Goal: Transaction & Acquisition: Purchase product/service

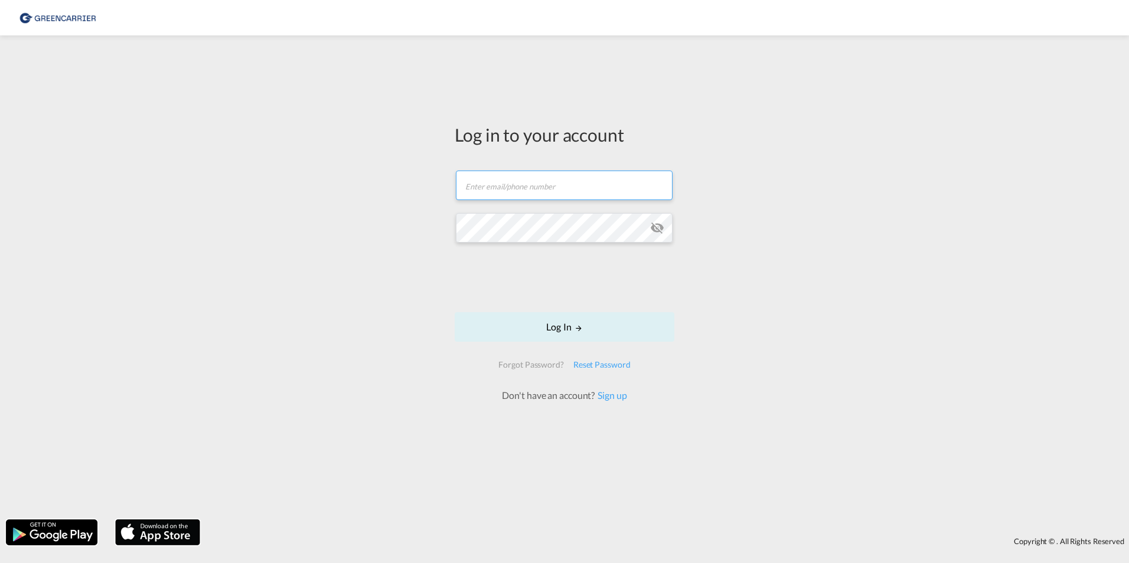
type input "[PERSON_NAME][EMAIL_ADDRESS][DOMAIN_NAME]"
click at [457, 264] on form "[PERSON_NAME][EMAIL_ADDRESS][DOMAIN_NAME] Email field is required Password fiel…" at bounding box center [565, 280] width 220 height 243
click at [552, 321] on button "Log In" at bounding box center [565, 327] width 220 height 30
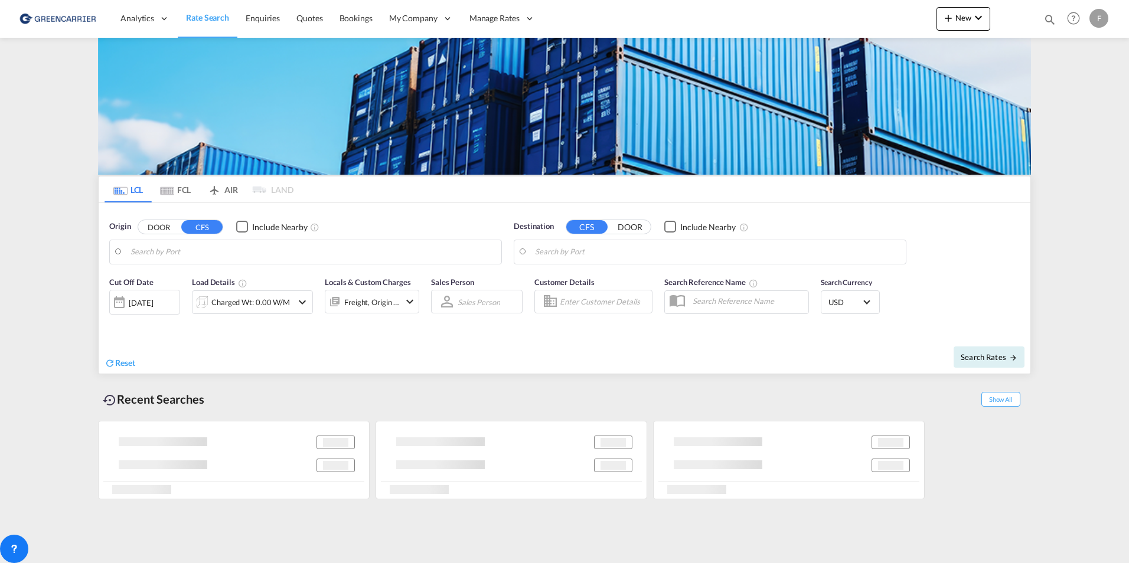
type input "Oslo, NOOSL"
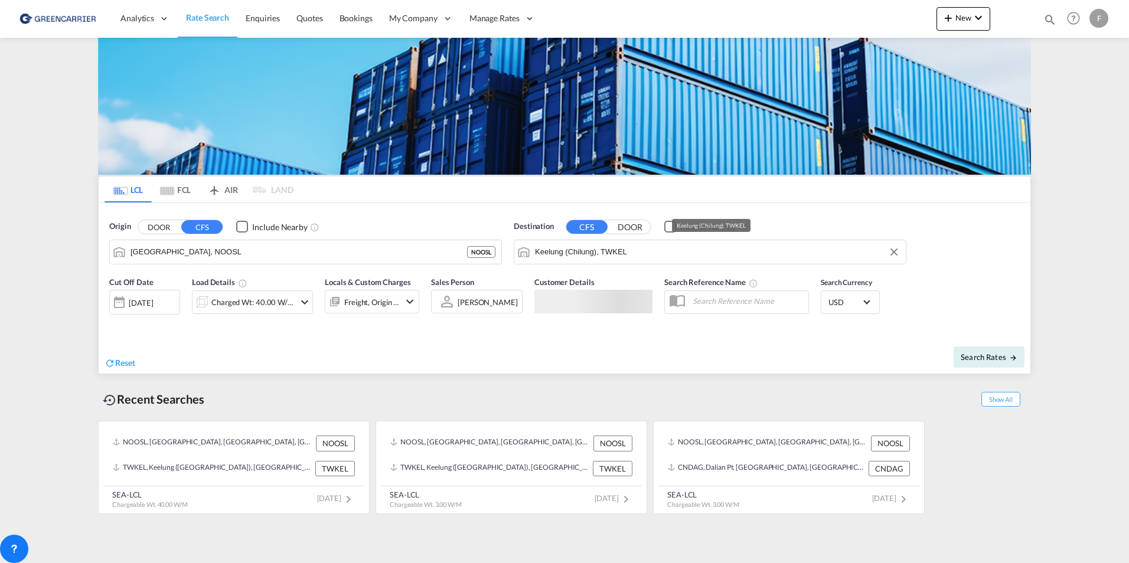
click at [585, 247] on input "Keelung (Chilung), TWKEL" at bounding box center [717, 252] width 365 height 18
type input "p"
click at [590, 255] on body "Analytics Reports Dashboard Rate Search Enquiries Quotes Bookings" at bounding box center [564, 281] width 1129 height 563
click at [600, 275] on div "Busan Korea, Republic of KRPUS" at bounding box center [626, 284] width 224 height 35
type input "Busan, KRPUS"
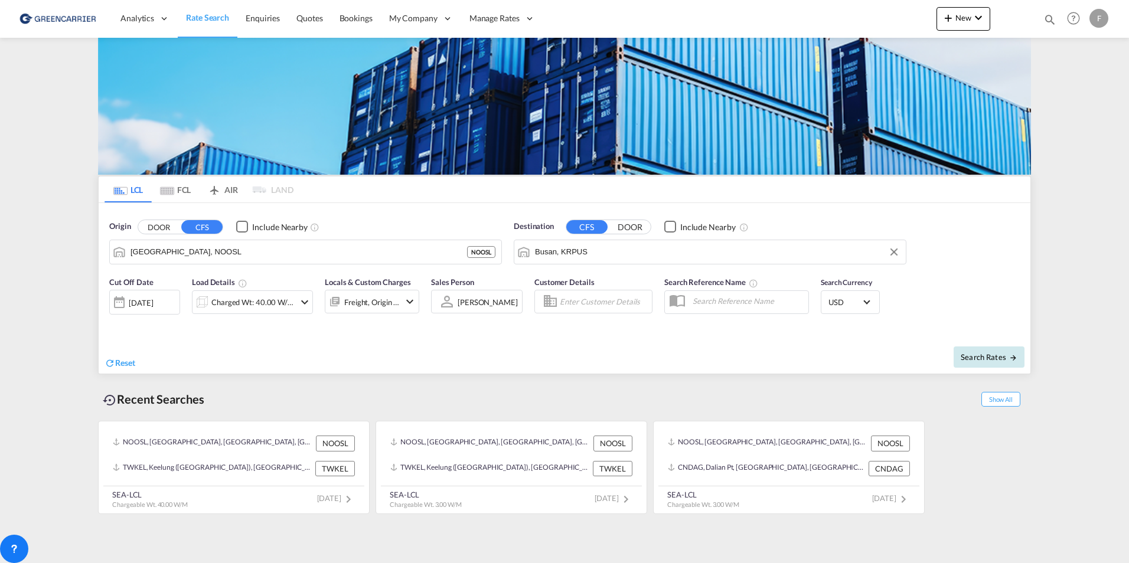
click at [983, 351] on button "Search Rates" at bounding box center [989, 357] width 71 height 21
type input "NOOSL to KRPUS / 20 Aug 2025"
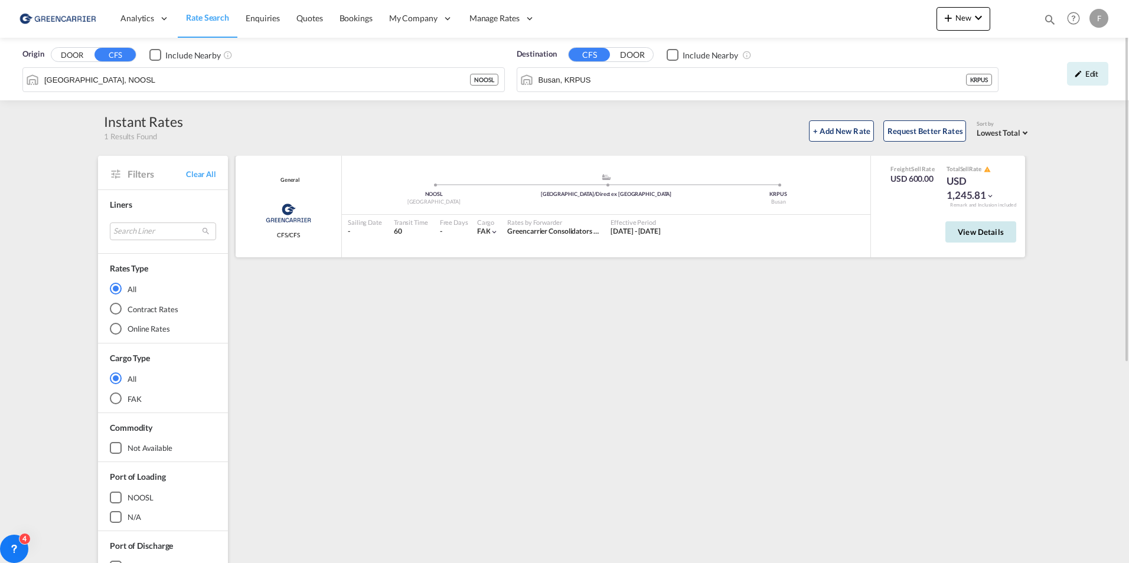
click at [973, 237] on button "View Details" at bounding box center [981, 231] width 71 height 21
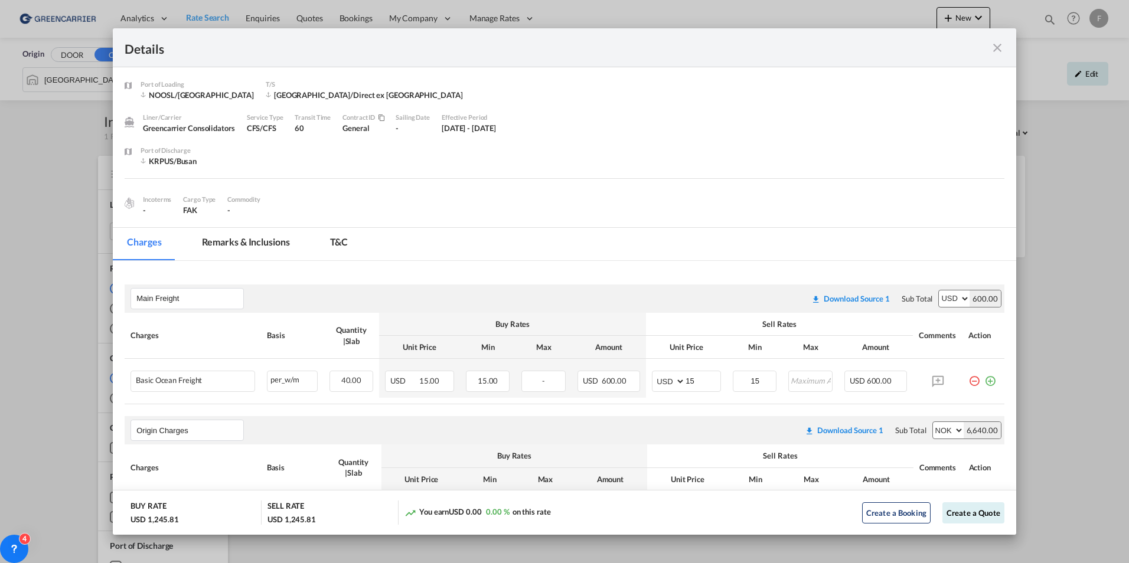
click at [985, 50] on div "Port of Loading ..." at bounding box center [961, 47] width 88 height 15
click at [998, 49] on md-icon "icon-close fg-AAA8AD m-0 cursor" at bounding box center [998, 48] width 14 height 14
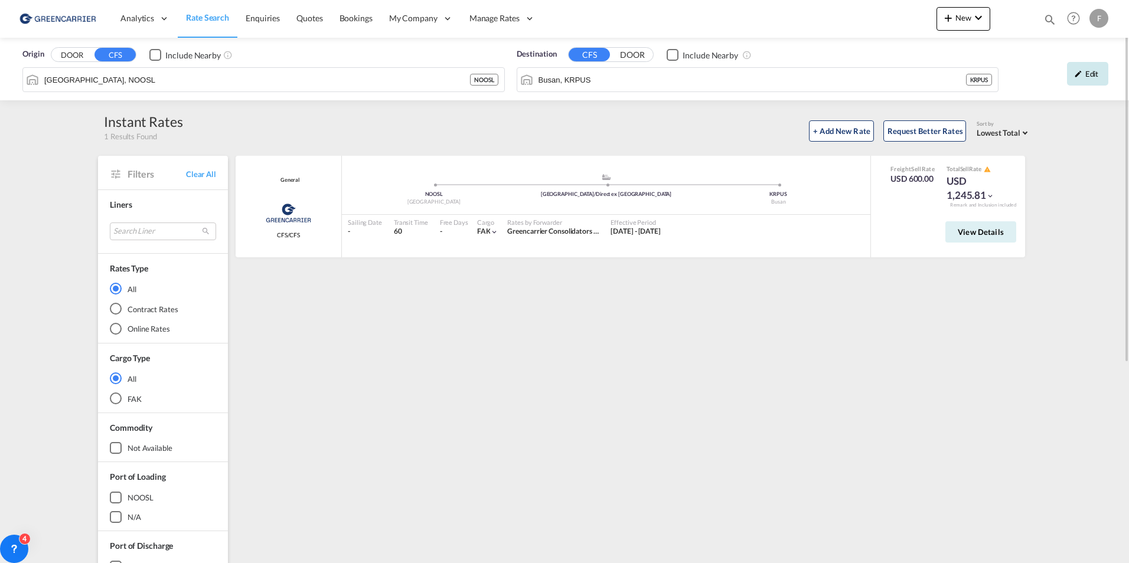
click at [1084, 70] on div "Edit" at bounding box center [1087, 74] width 41 height 24
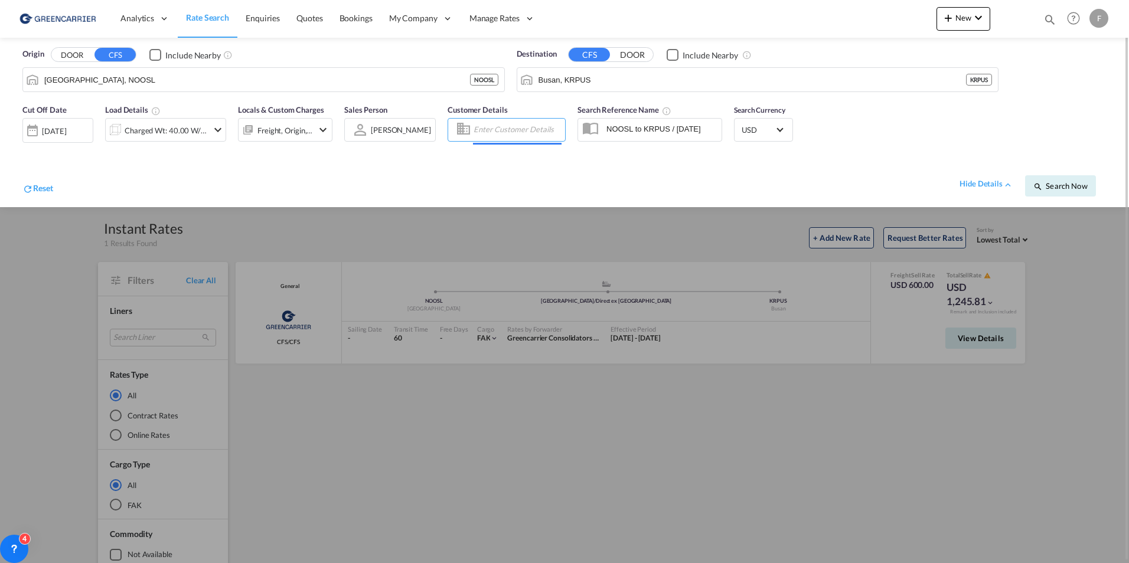
click at [519, 131] on input "Enter Customer Details" at bounding box center [518, 130] width 88 height 18
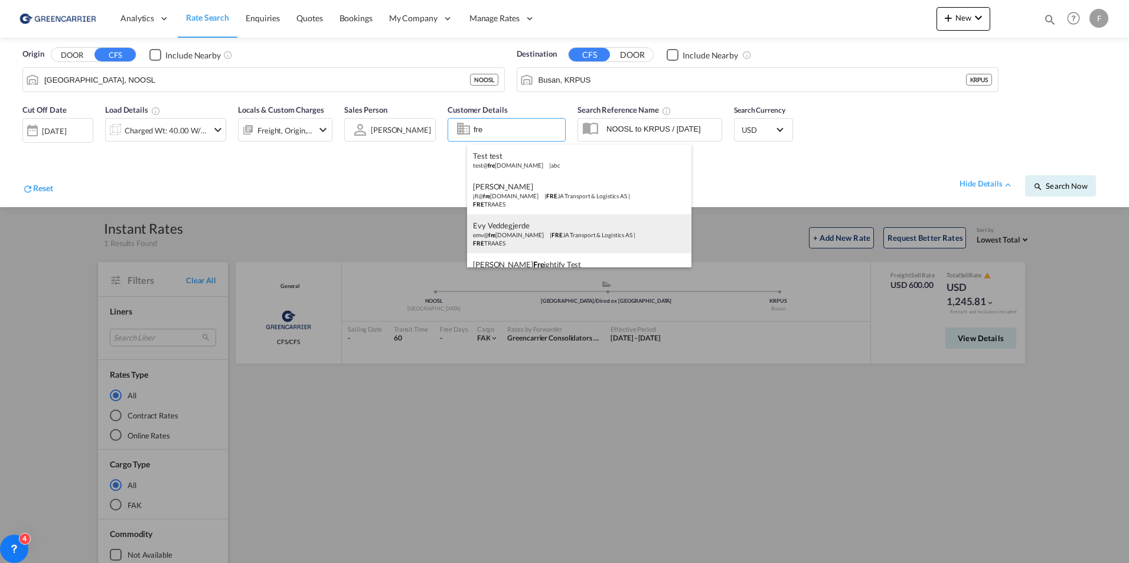
click at [532, 221] on div "Evy Veddegjerde emv@ fre ja.com | FRE JA Transport & Logistics AS | FRE TRAAES" at bounding box center [579, 233] width 224 height 39
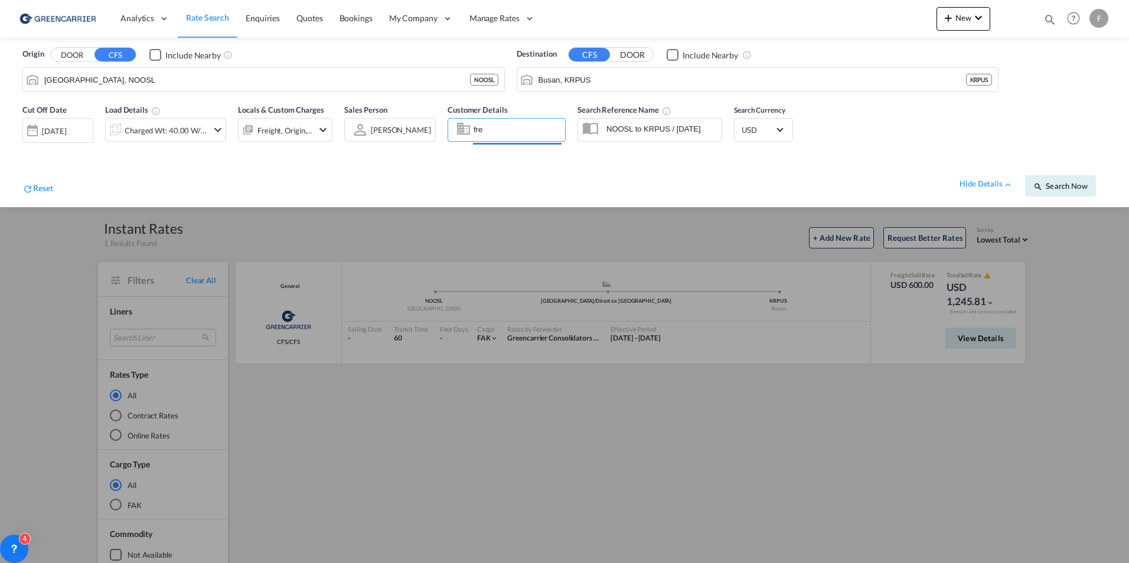
type input "FREJA Transport & Logistics AS, Evy Veddegjerde, emv@freja.com"
click at [1060, 185] on span "Search Now" at bounding box center [1061, 185] width 54 height 9
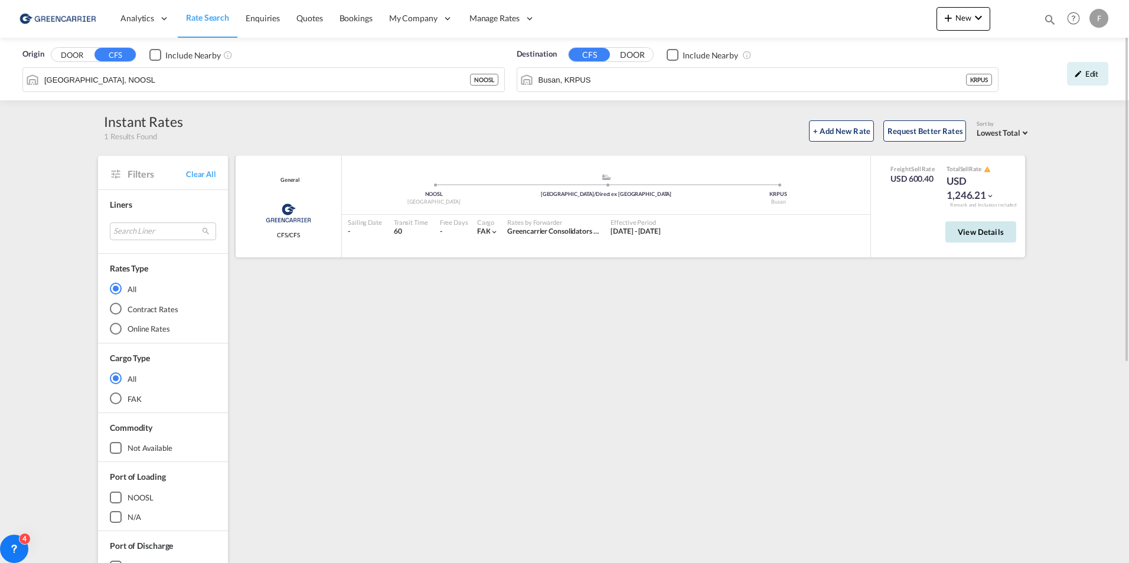
click at [965, 234] on span "View Details" at bounding box center [981, 231] width 46 height 9
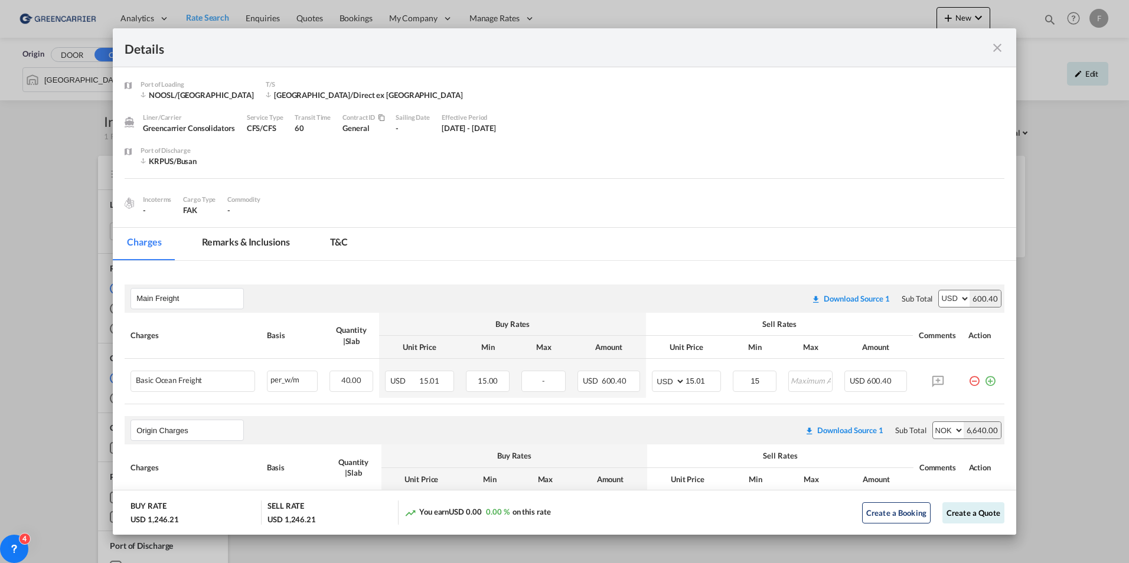
click at [38, 206] on div "Details Port of Loading NOOSL/Oslo T/S Hamburg/Direct ex Hamburg Liner/Carrier …" at bounding box center [564, 281] width 1129 height 563
click at [1002, 50] on md-icon "icon-close fg-AAA8AD m-0 cursor" at bounding box center [998, 48] width 14 height 14
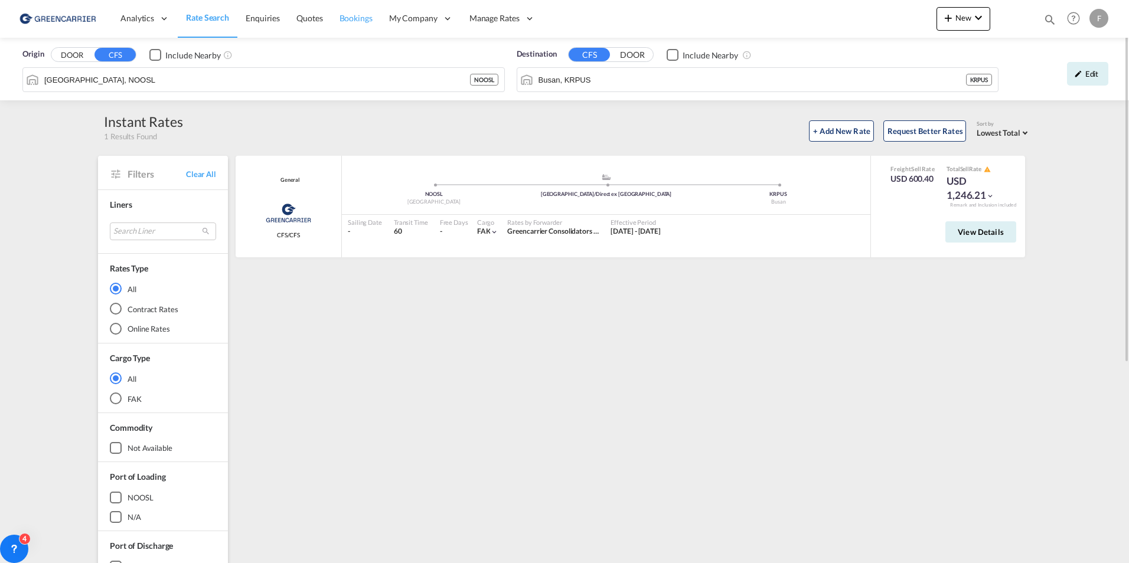
click at [351, 22] on span "Bookings" at bounding box center [356, 18] width 33 height 10
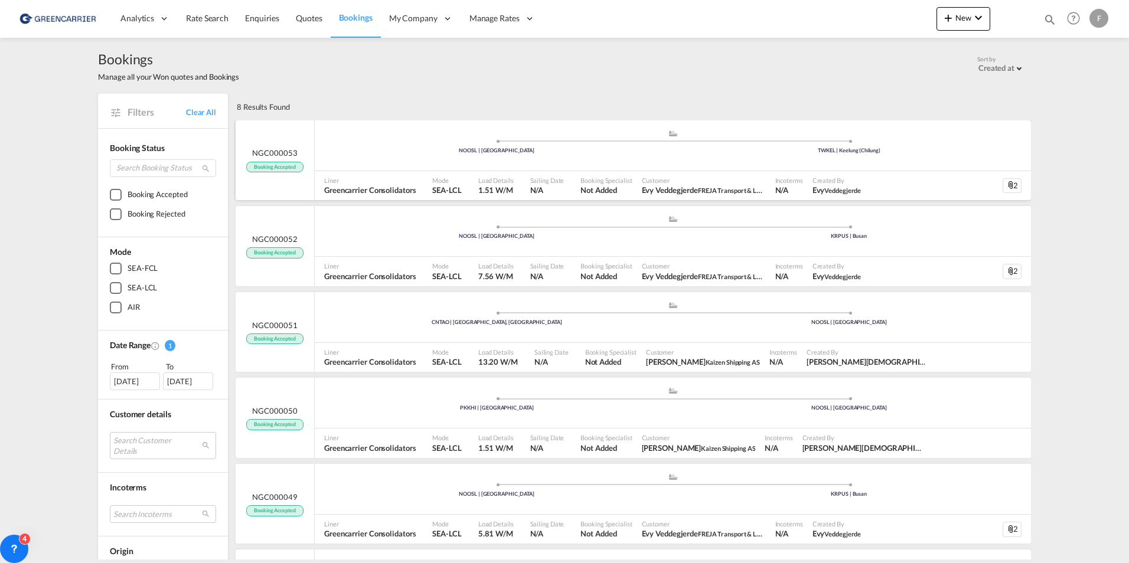
click at [373, 156] on div ".a{fill:#aaa8ad;} .a{fill:#aaa8ad;} NOOSL | Oslo TWKEL | Keelung (Chilung)" at bounding box center [673, 146] width 716 height 35
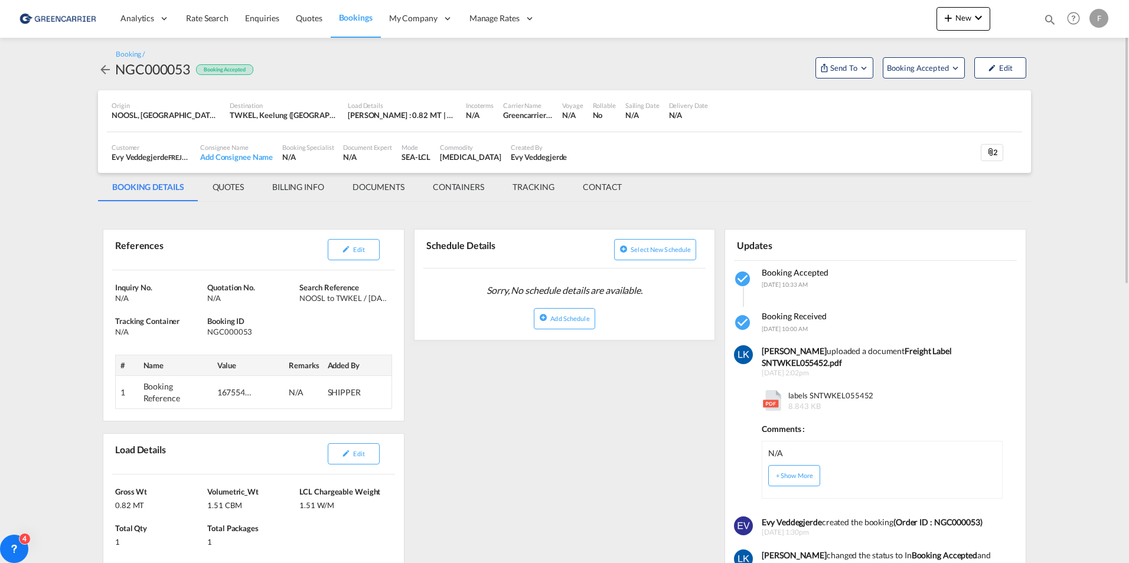
click at [249, 188] on md-tab-item "QUOTES" at bounding box center [228, 187] width 60 height 28
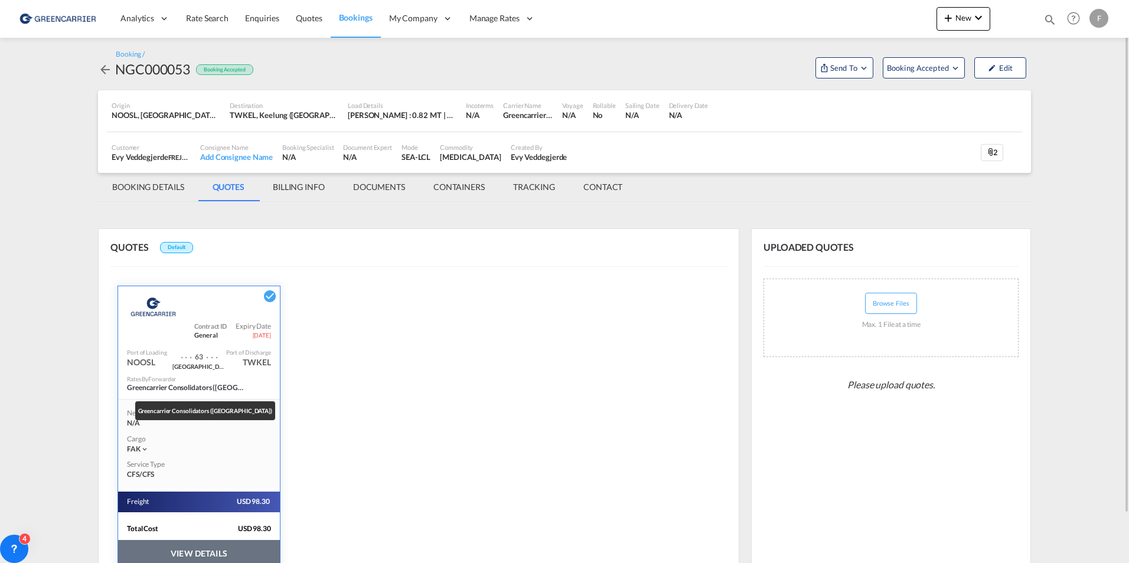
scroll to position [54, 0]
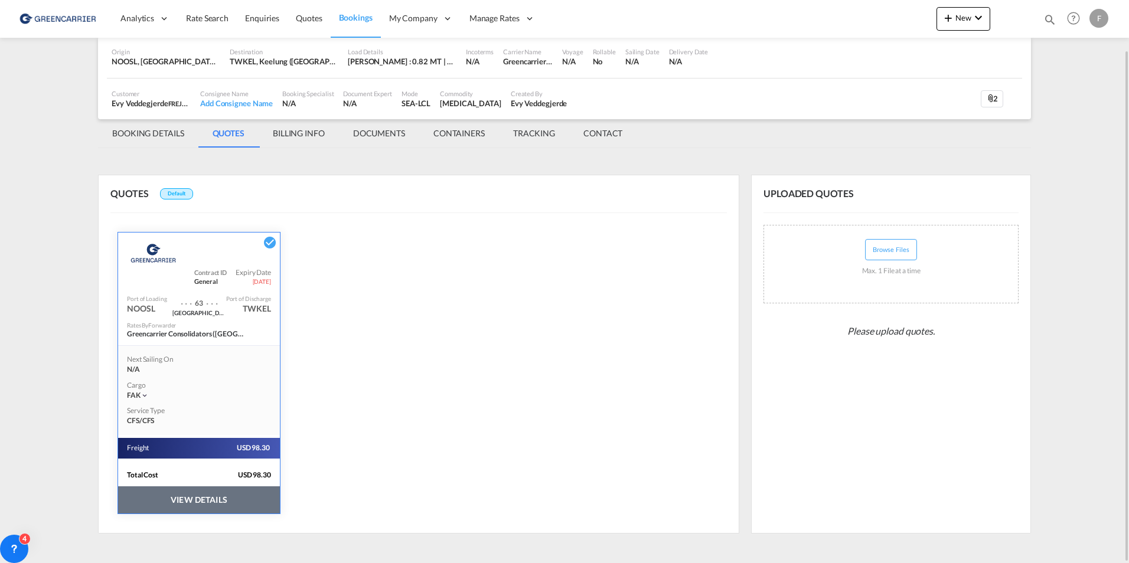
click at [207, 504] on button "VIEW DETAILS" at bounding box center [199, 500] width 162 height 27
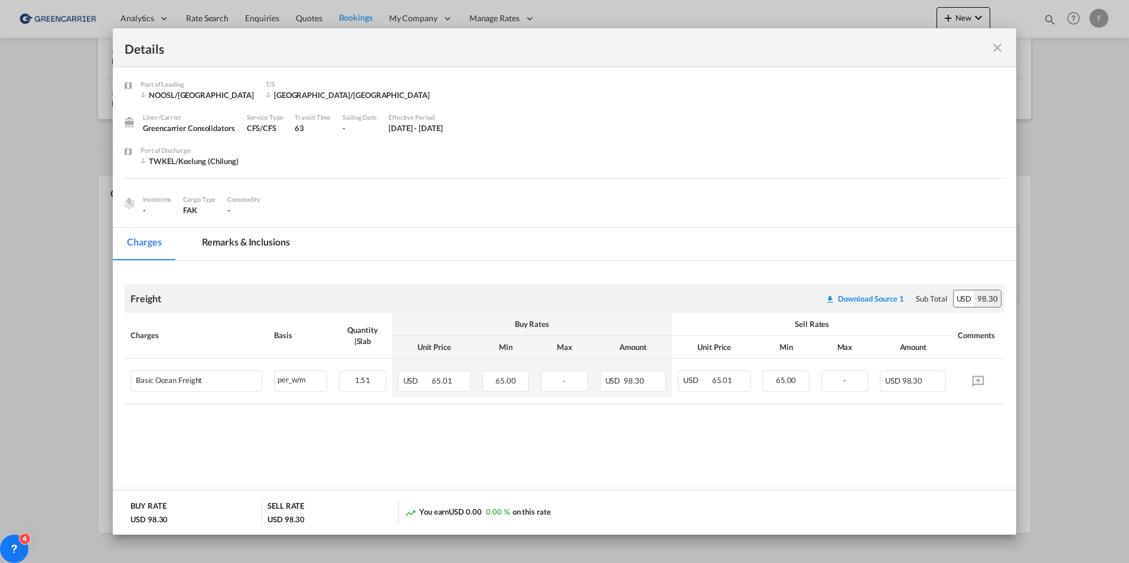
click at [215, 253] on md-tab-item "Remarks & Inclusions" at bounding box center [246, 244] width 116 height 32
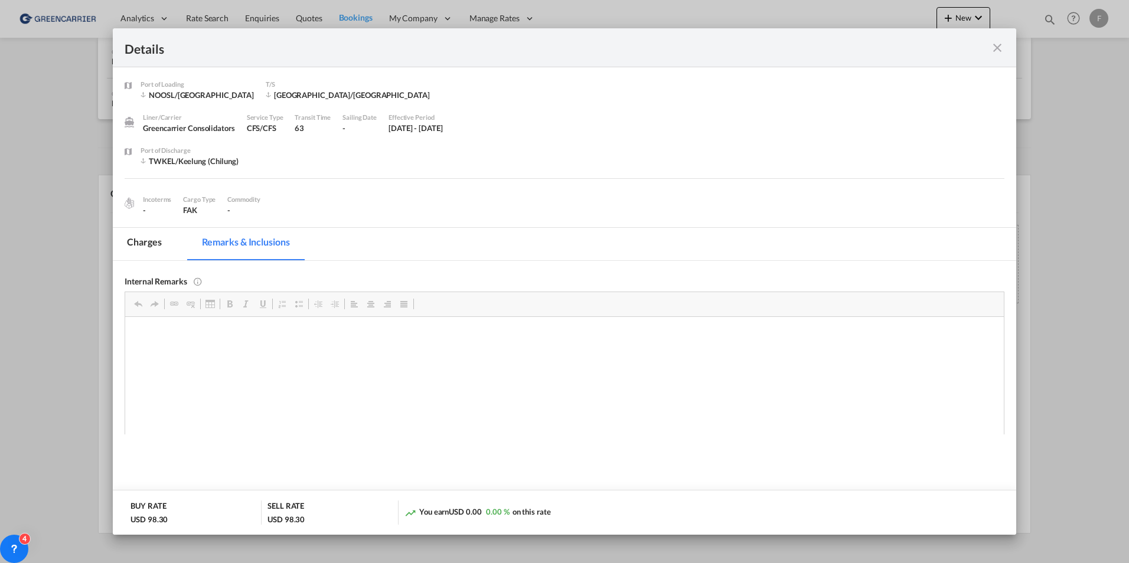
scroll to position [0, 0]
click at [157, 246] on md-tab-item "Charges" at bounding box center [144, 244] width 63 height 32
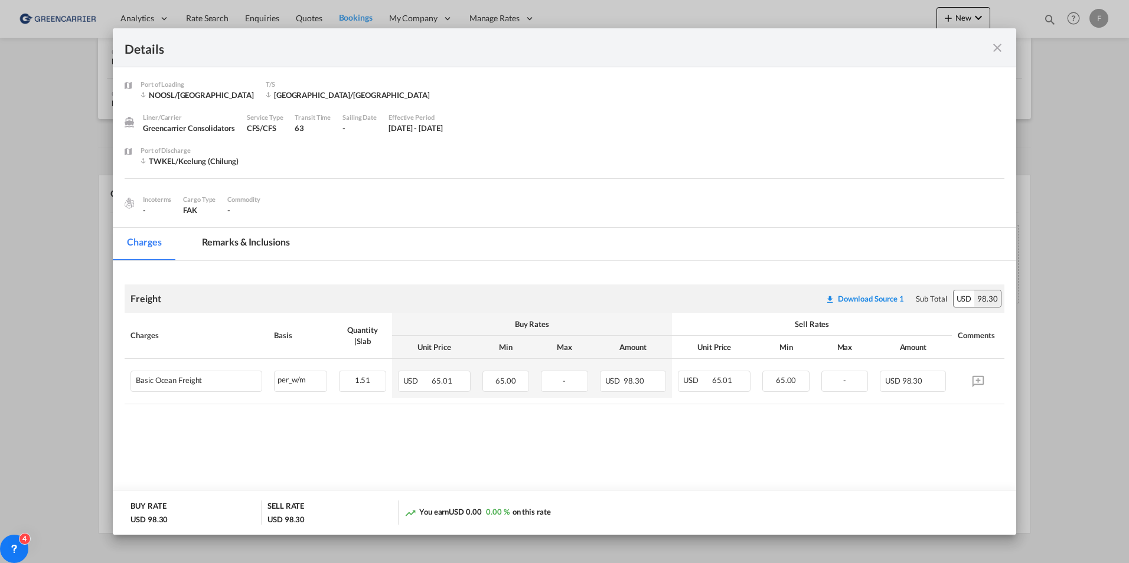
click at [43, 241] on div "Details Port of Loading NOOSL/Oslo T/S Hamburg/Hong Kong Liner/Carrier Greencar…" at bounding box center [564, 281] width 1129 height 563
click at [996, 48] on md-icon "icon-close fg-AAA8AD m-0 cursor" at bounding box center [998, 48] width 14 height 14
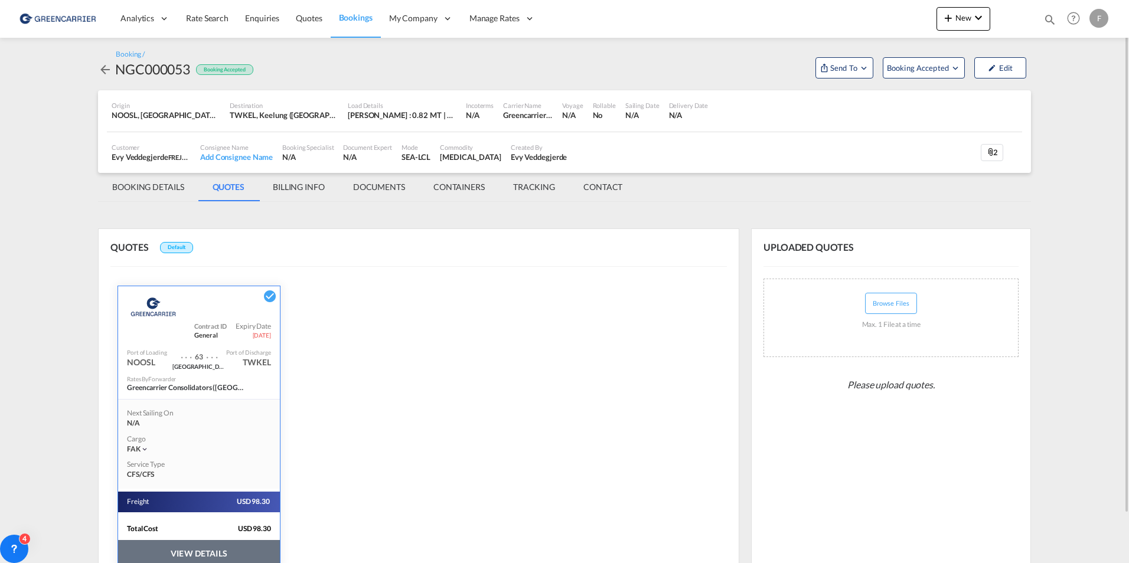
click at [139, 185] on md-tab-item "BOOKING DETAILS" at bounding box center [148, 187] width 100 height 28
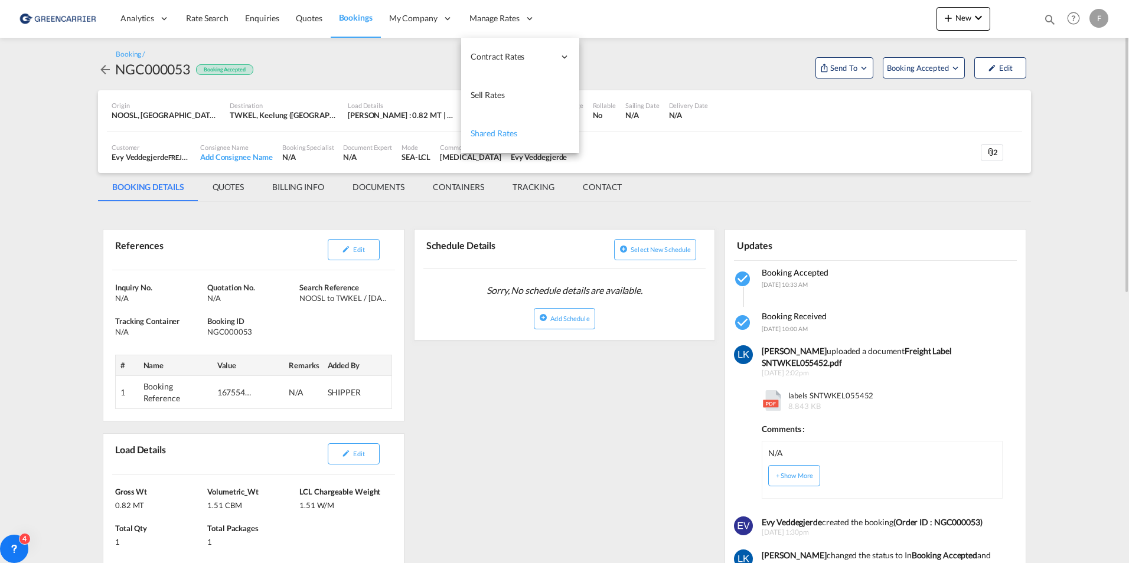
click at [496, 130] on span "Shared Rates" at bounding box center [494, 133] width 47 height 10
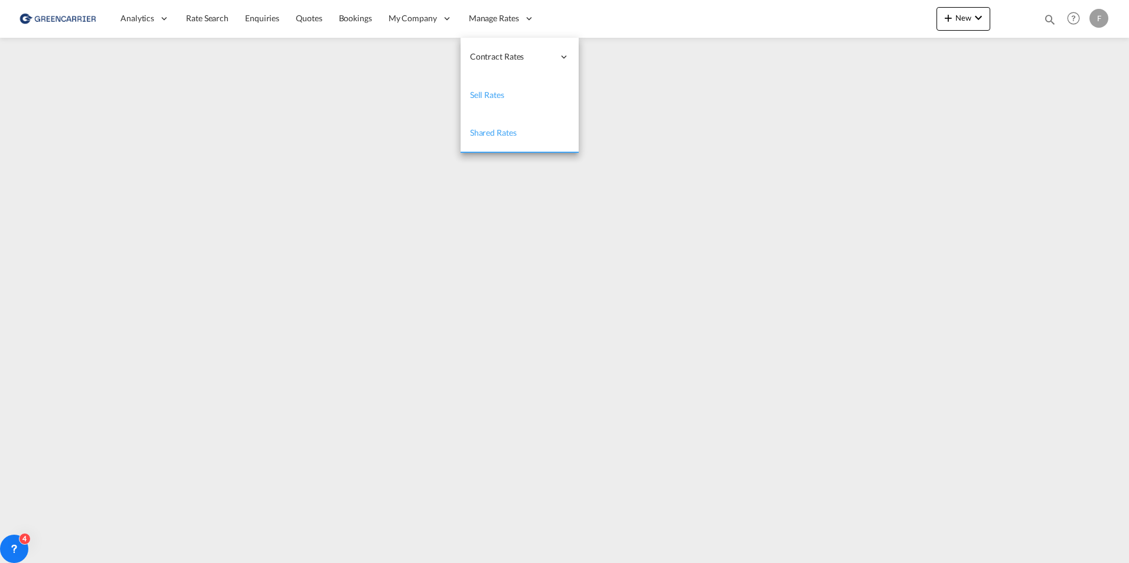
click at [494, 95] on span "Sell Rates" at bounding box center [487, 95] width 34 height 10
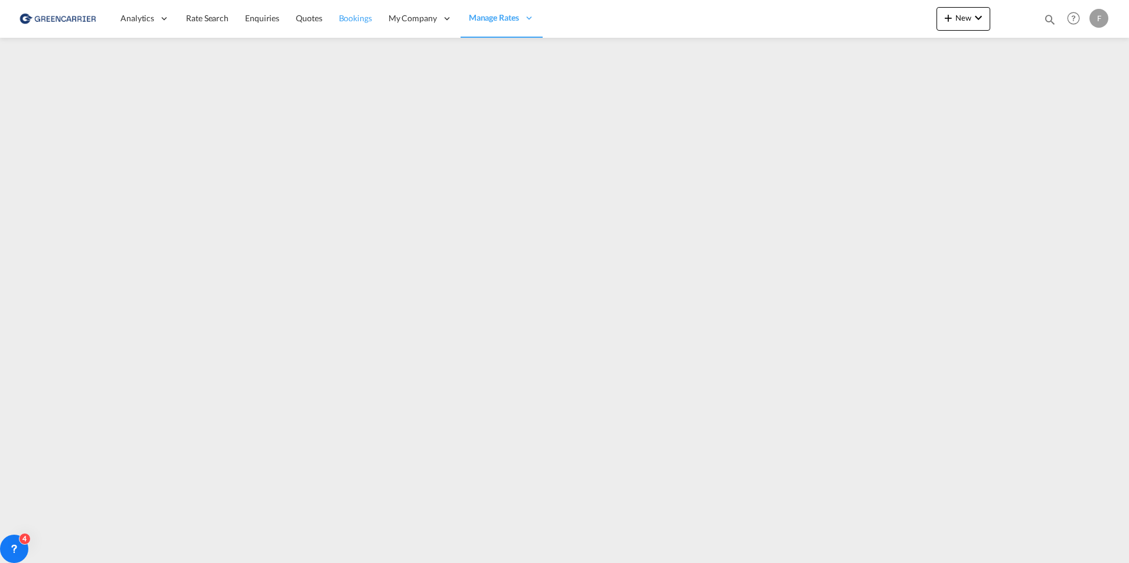
click at [372, 19] on link "Bookings" at bounding box center [356, 18] width 50 height 38
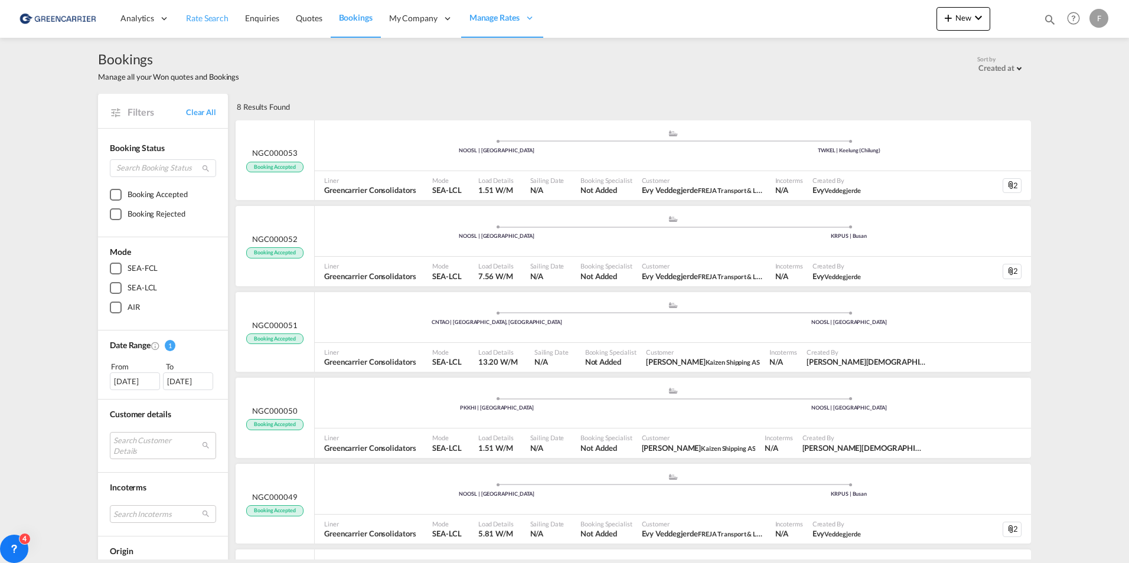
click at [217, 20] on span "Rate Search" at bounding box center [207, 18] width 43 height 10
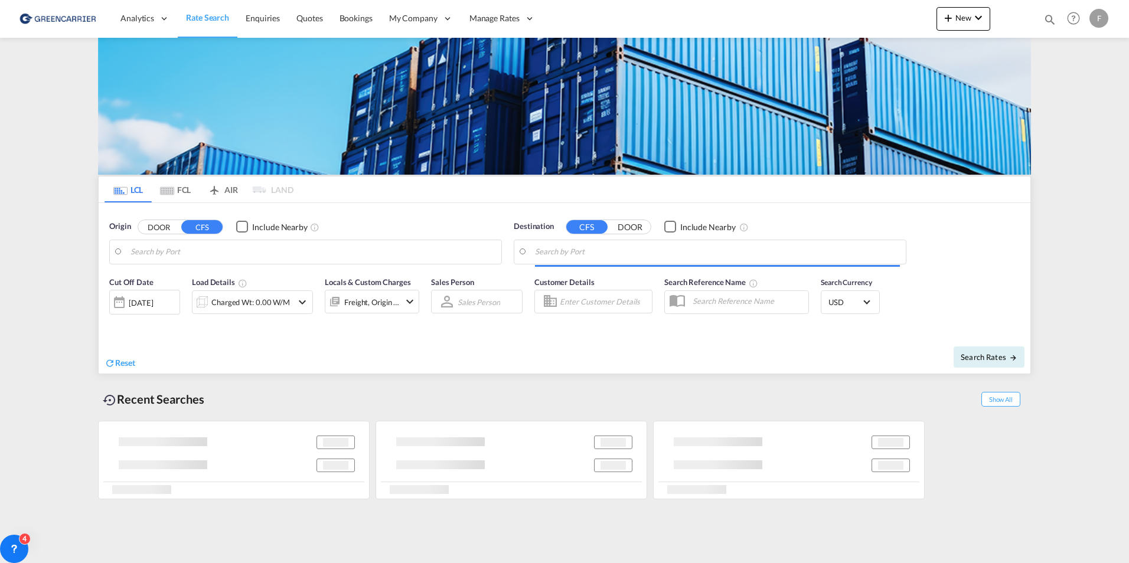
type input "Oslo, NOOSL"
type input "Busan, KRPUS"
click at [392, 302] on div "Freight, Origin +1" at bounding box center [372, 302] width 56 height 17
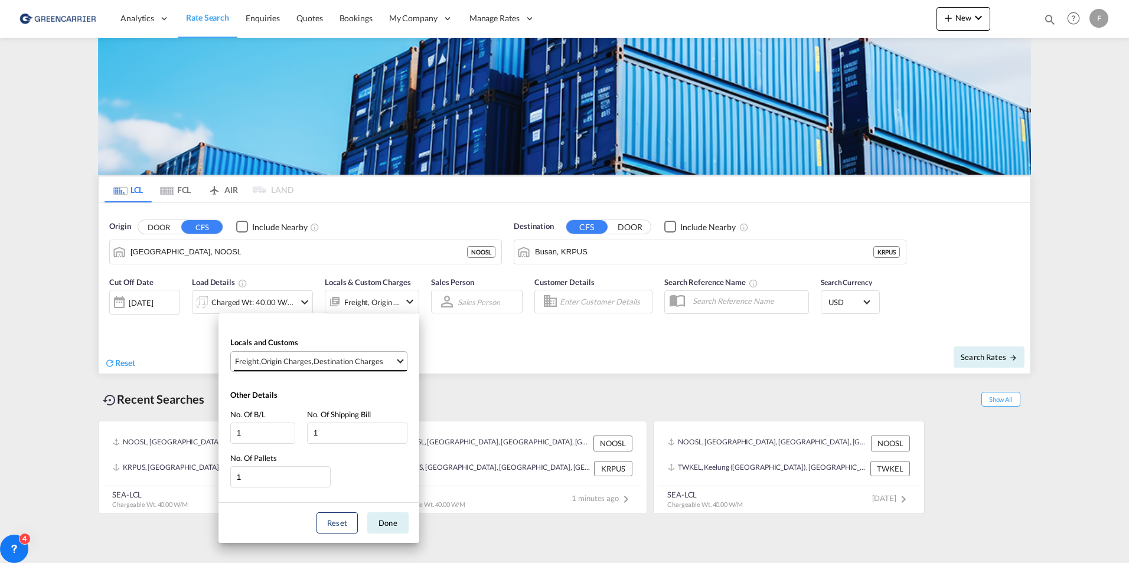
click at [305, 352] on md-select-value "Freight , Origin Charges , Destination Charges" at bounding box center [320, 361] width 173 height 19
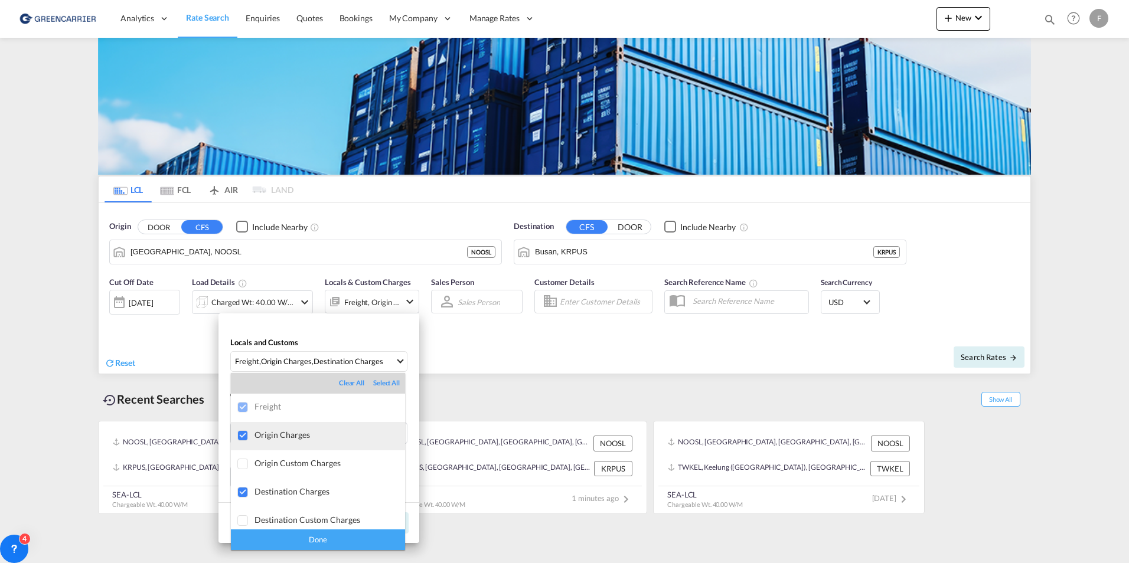
click at [273, 440] on div "Origin Charges" at bounding box center [330, 435] width 151 height 10
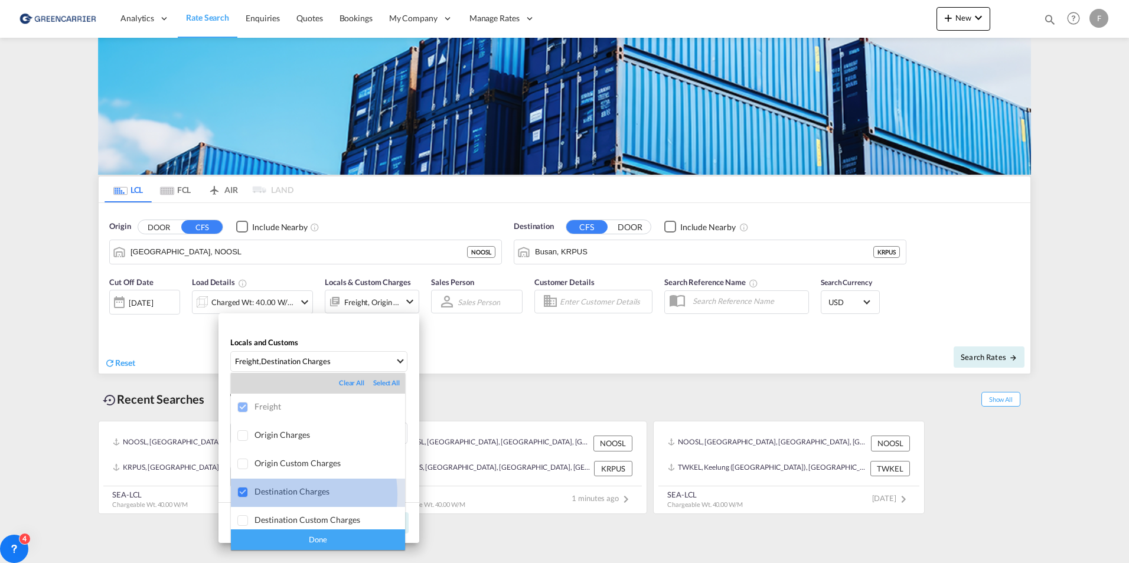
click at [281, 495] on div "Destination Charges" at bounding box center [330, 492] width 151 height 10
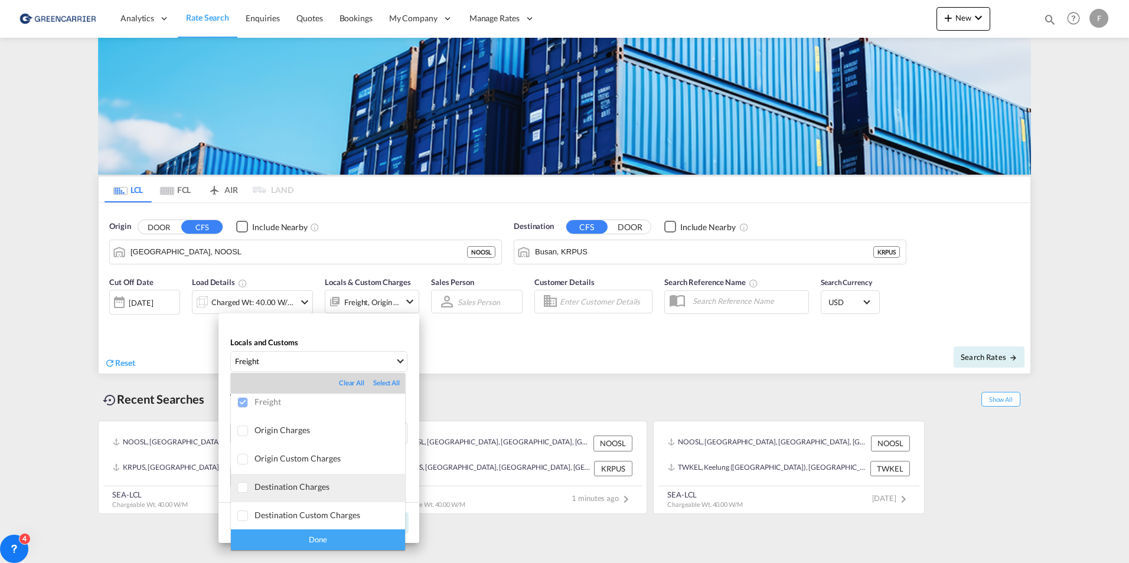
scroll to position [6, 0]
click at [305, 539] on div "Done" at bounding box center [318, 540] width 174 height 21
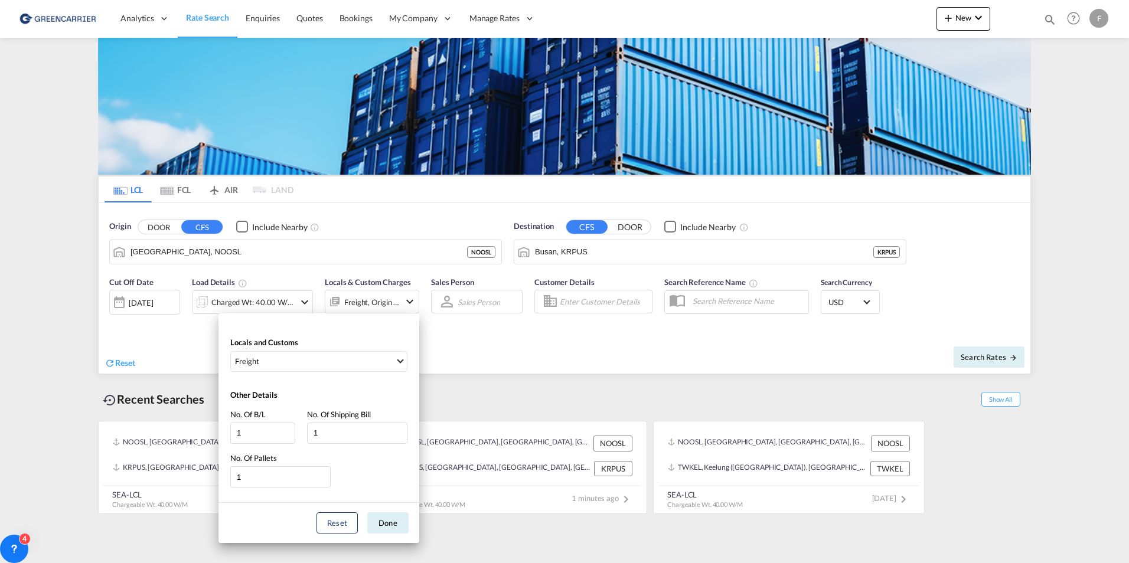
click at [755, 360] on div "Locals and Customs Freight Other Details No. Of B/L 1 No. Of Shipping Bill 1 No…" at bounding box center [564, 281] width 1129 height 563
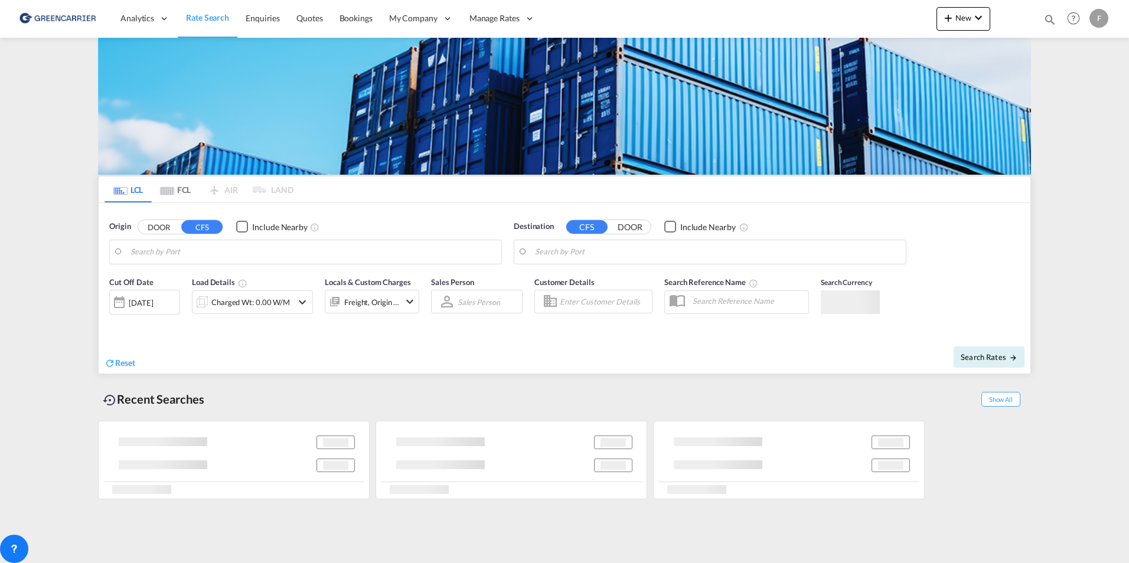
type input "SE-63232, [GEOGRAPHIC_DATA], [GEOGRAPHIC_DATA]"
type input "[GEOGRAPHIC_DATA], COCTG"
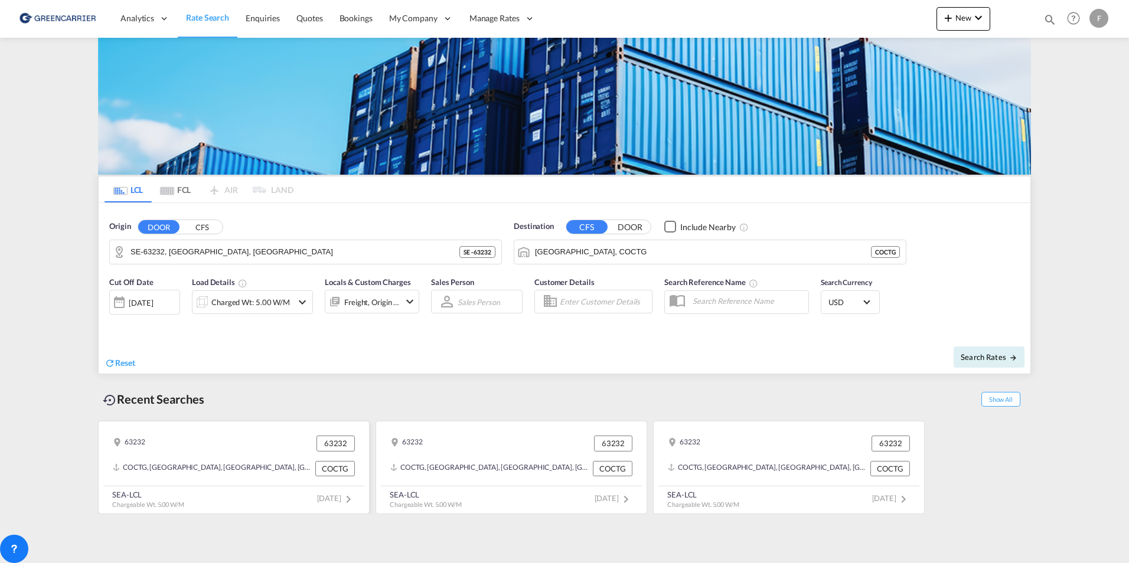
click at [196, 439] on div "63232 63232" at bounding box center [234, 443] width 252 height 25
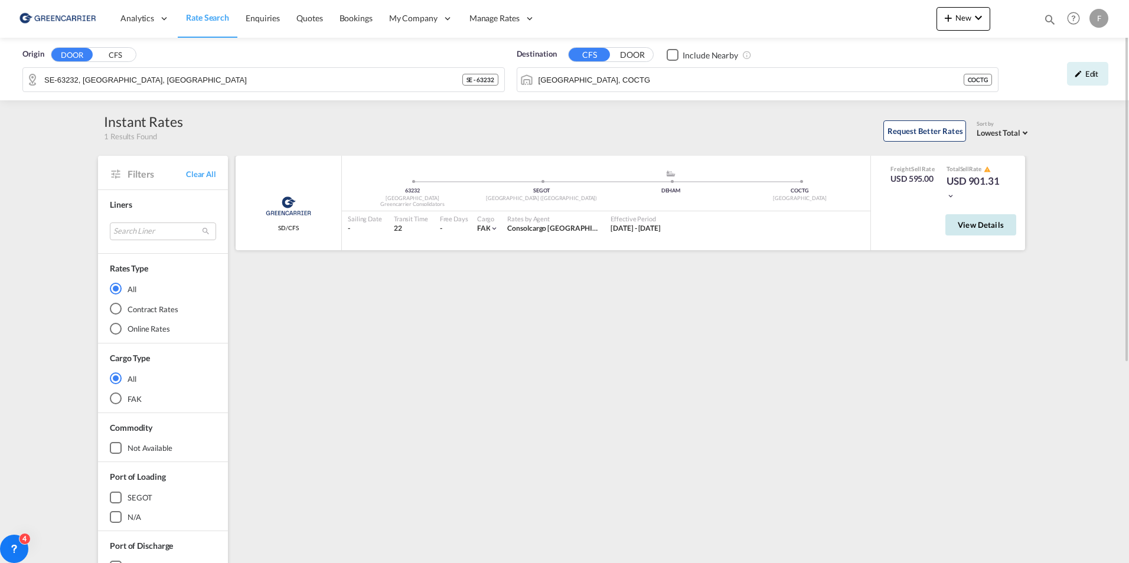
click at [999, 228] on span "View Details" at bounding box center [981, 224] width 46 height 9
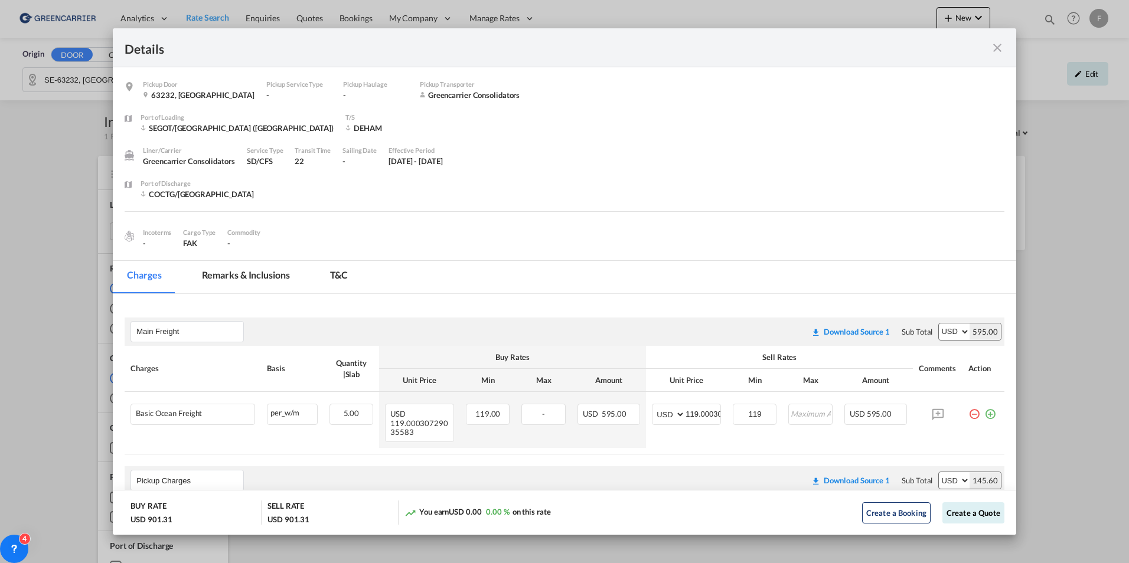
click at [1000, 48] on md-icon "icon-close fg-AAA8AD m-0 cursor" at bounding box center [998, 48] width 14 height 14
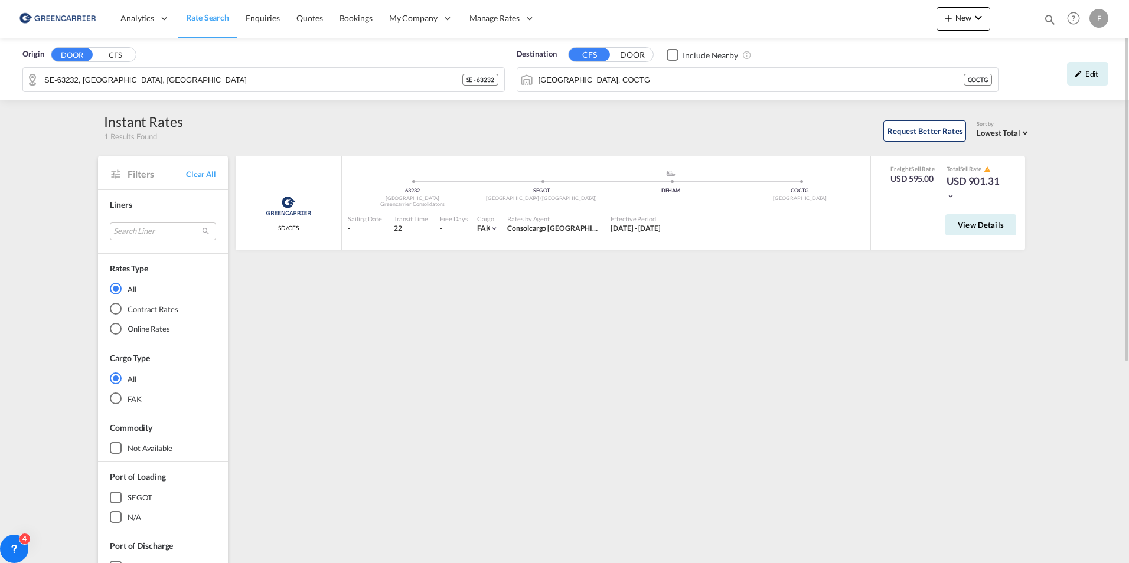
click at [802, 349] on div "Greencarrier Consolidators SD/CFS added by you 63232 Sweden Greencarrier Consol…" at bounding box center [632, 510] width 797 height 709
click at [493, 116] on div "Instant Rates 1 Results Found Request Better Rates Sort by Lowest Total Lowest …" at bounding box center [564, 127] width 933 height 30
click at [523, 407] on div "Greencarrier Consolidators SD/CFS added by you 63232 Sweden Greencarrier Consol…" at bounding box center [632, 510] width 797 height 709
click at [989, 168] on md-icon "icon-alert" at bounding box center [987, 169] width 7 height 7
click at [1067, 158] on div "Origin DOOR CFS SE-63232, [GEOGRAPHIC_DATA], [GEOGRAPHIC_DATA] SE - 63232 Desti…" at bounding box center [564, 457] width 1129 height 838
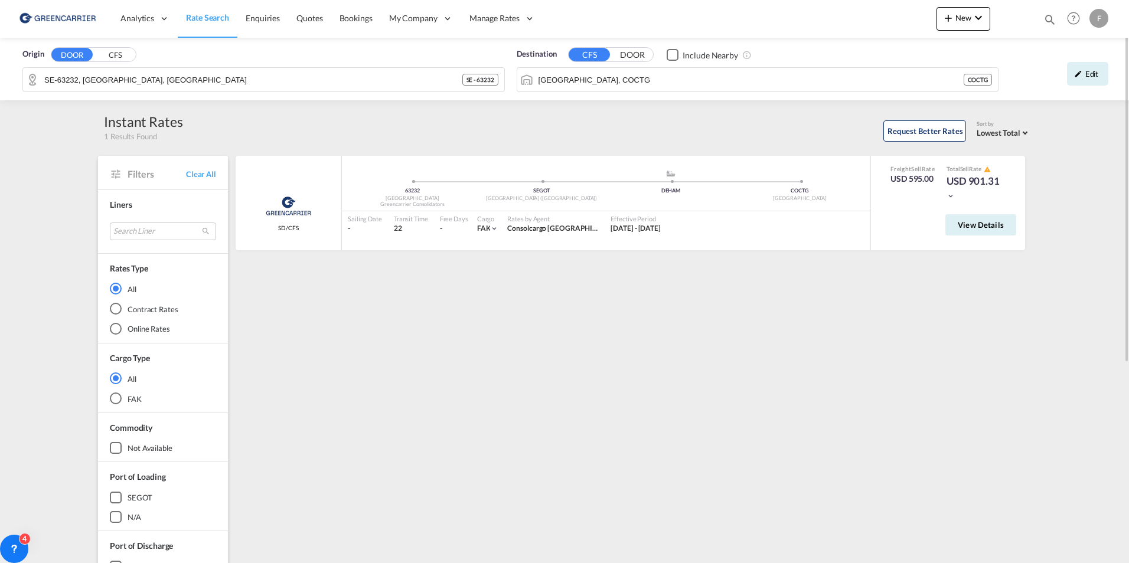
click at [270, 129] on div "Request Better Rates Sort by Lowest Total Lowest Freight Lowest Total Fastest T…" at bounding box center [607, 129] width 848 height 25
